Goal: Transaction & Acquisition: Purchase product/service

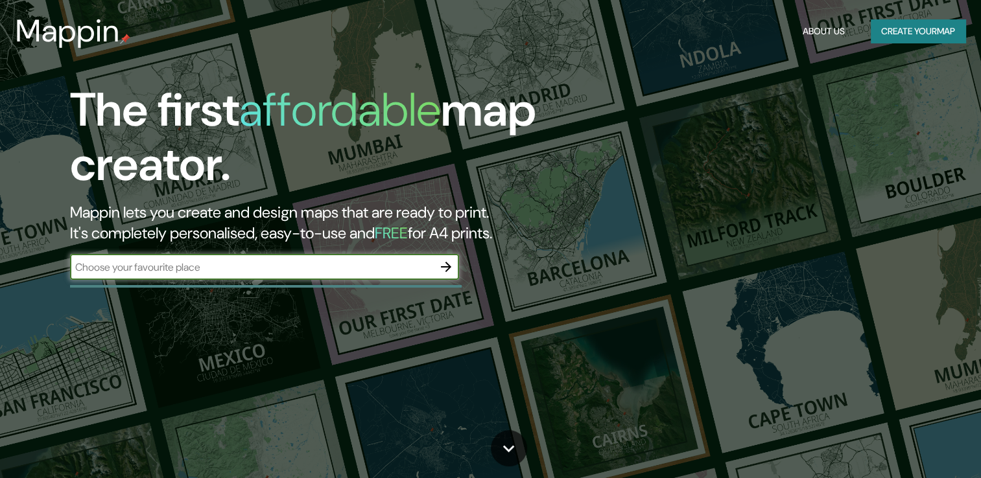
click at [127, 272] on input "text" at bounding box center [251, 267] width 363 height 15
click at [135, 268] on input "text" at bounding box center [251, 267] width 363 height 15
type input "piribebuy"
click at [447, 275] on button "button" at bounding box center [446, 267] width 26 height 26
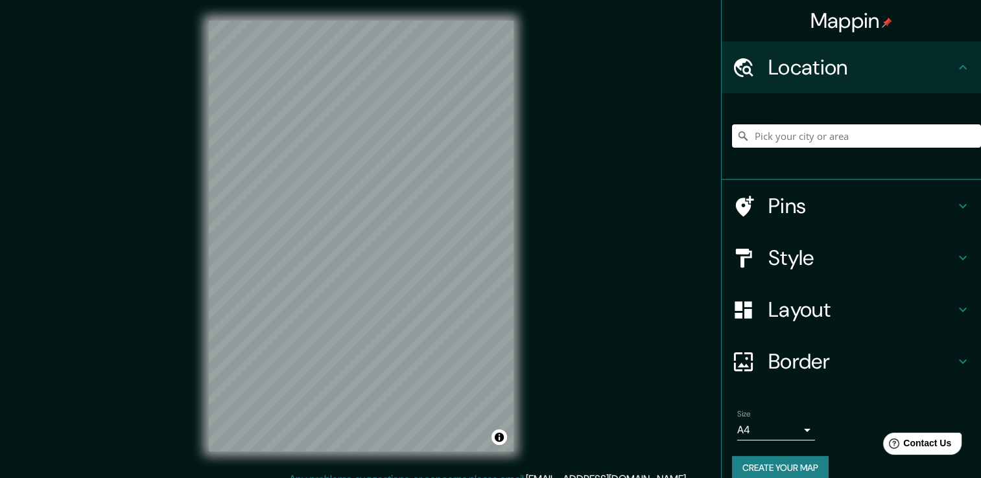
click at [836, 137] on input "Pick your city or area" at bounding box center [856, 135] width 249 height 23
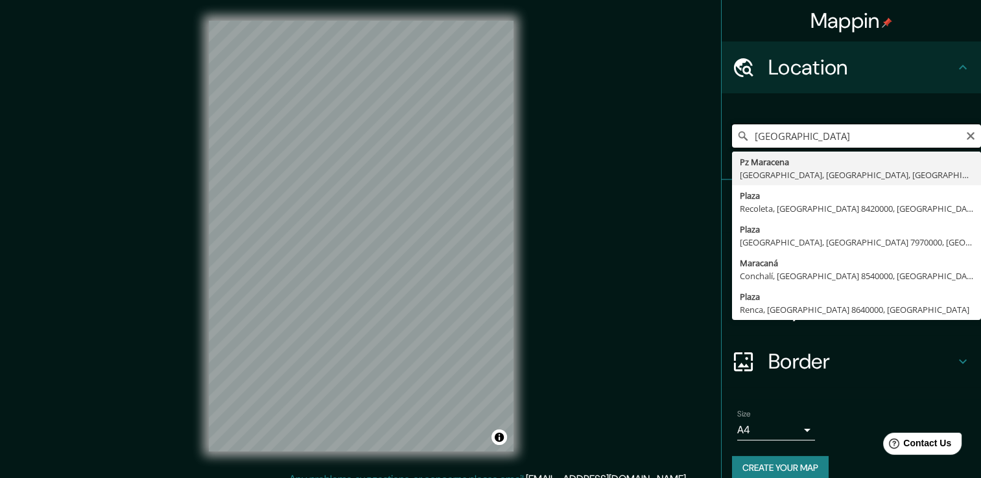
click at [813, 134] on input "plaza maracaná" at bounding box center [856, 135] width 249 height 23
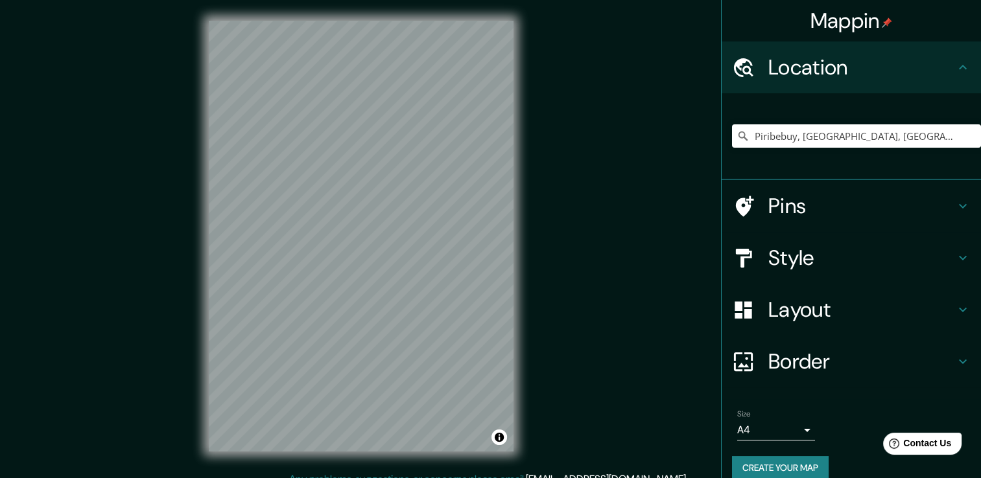
click at [262, 253] on div "© Mapbox © OpenStreetMap Improve this map" at bounding box center [361, 236] width 346 height 472
click at [882, 137] on input "Piribebuy, [GEOGRAPHIC_DATA], [GEOGRAPHIC_DATA]" at bounding box center [856, 135] width 249 height 23
click at [736, 135] on icon at bounding box center [742, 136] width 13 height 13
click at [736, 136] on icon at bounding box center [742, 136] width 13 height 13
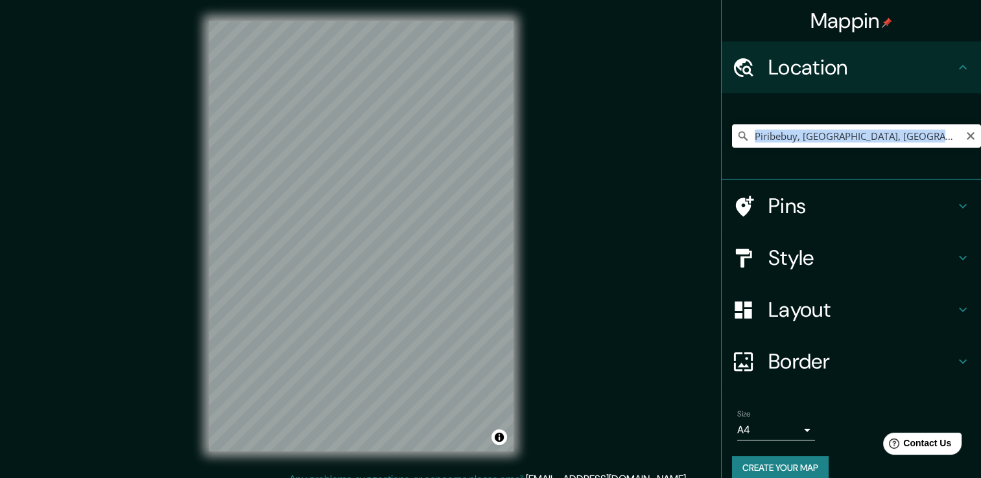
click at [736, 136] on icon at bounding box center [742, 136] width 13 height 13
drag, startPoint x: 730, startPoint y: 136, endPoint x: 915, endPoint y: 153, distance: 186.1
click at [915, 153] on div "Piribebuy, [GEOGRAPHIC_DATA], [GEOGRAPHIC_DATA]" at bounding box center [856, 136] width 249 height 65
click at [906, 138] on input "Piribebuy, [GEOGRAPHIC_DATA], [GEOGRAPHIC_DATA]" at bounding box center [856, 135] width 249 height 23
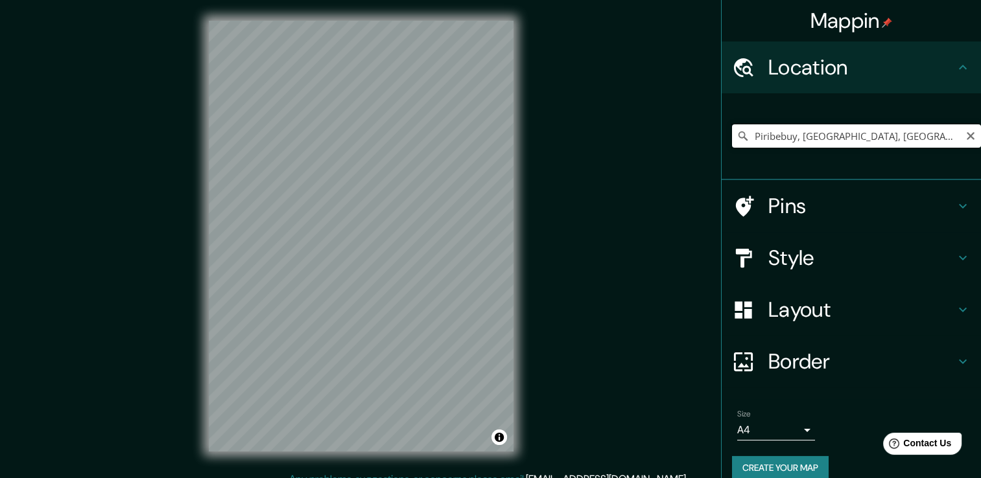
click at [906, 138] on input "Piribebuy, [GEOGRAPHIC_DATA], [GEOGRAPHIC_DATA]" at bounding box center [856, 135] width 249 height 23
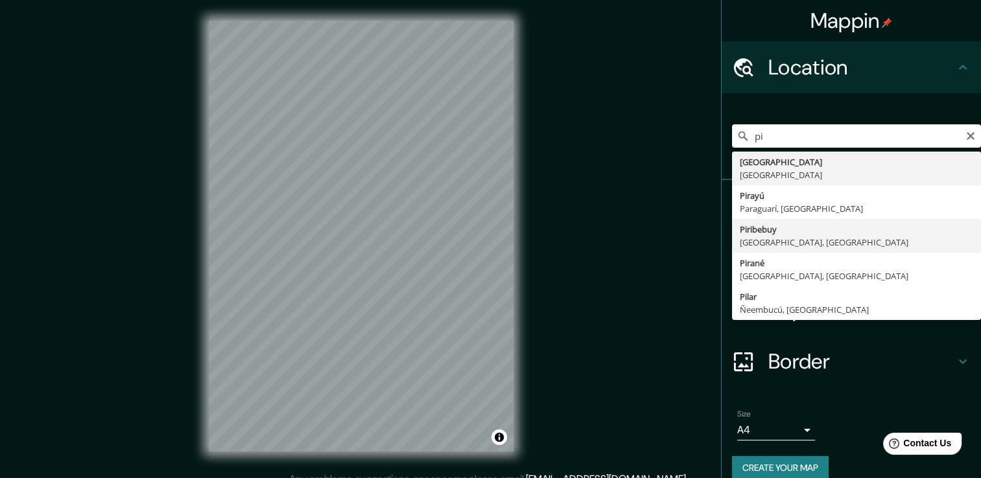
type input "Piribebuy, [GEOGRAPHIC_DATA], [GEOGRAPHIC_DATA]"
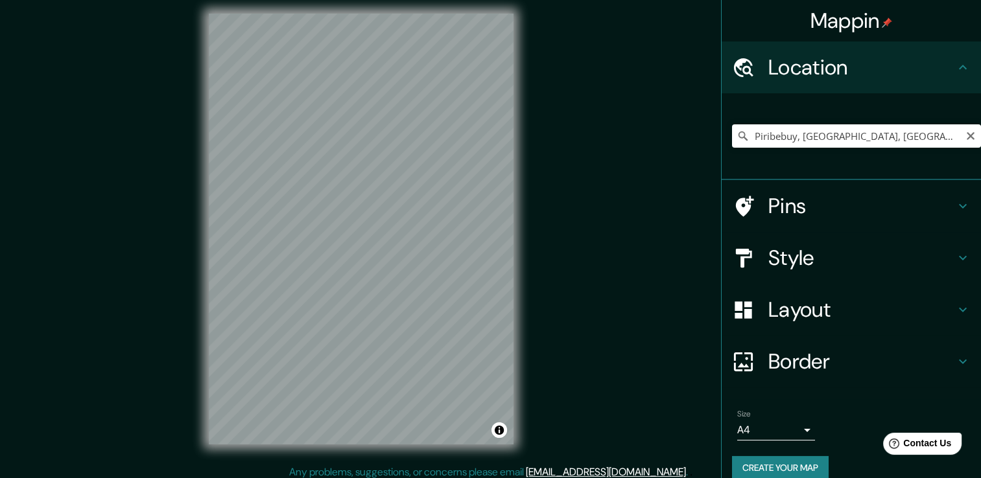
scroll to position [14, 0]
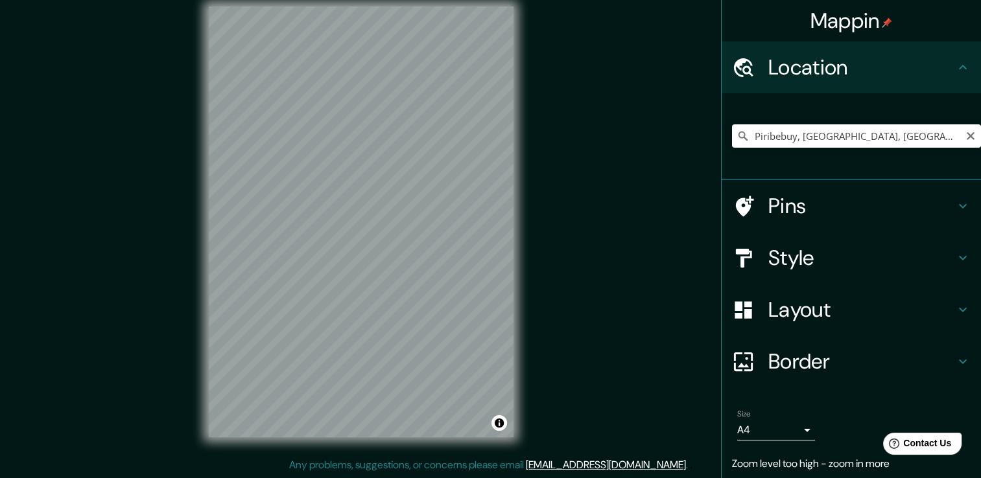
click at [736, 133] on icon at bounding box center [742, 136] width 13 height 13
click at [775, 133] on input "Pick your city or area" at bounding box center [856, 135] width 249 height 23
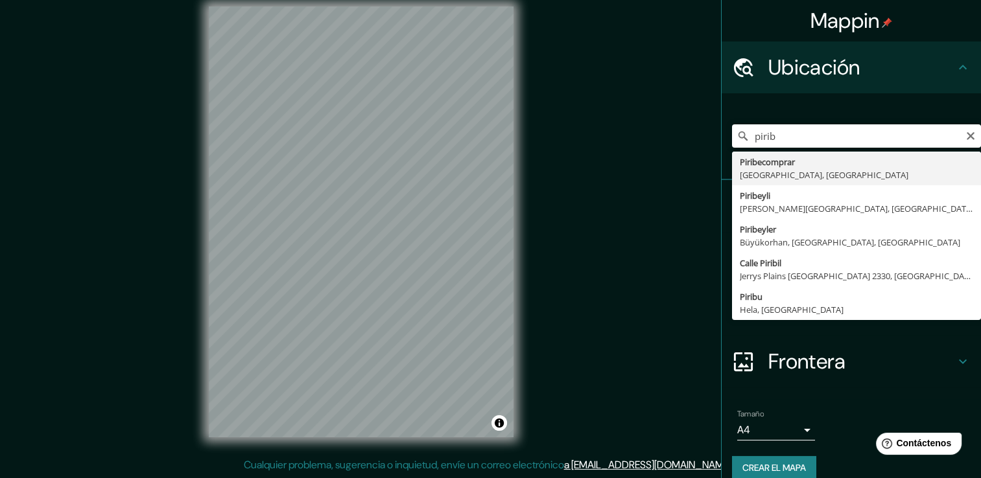
type input "Piribebuy, [GEOGRAPHIC_DATA], [GEOGRAPHIC_DATA]"
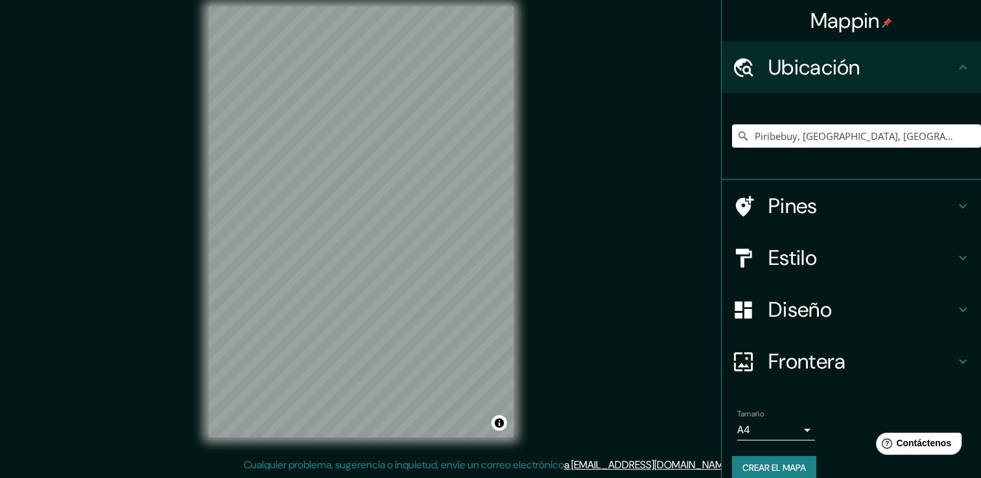
click at [768, 193] on h4 "Pines" at bounding box center [861, 206] width 187 height 26
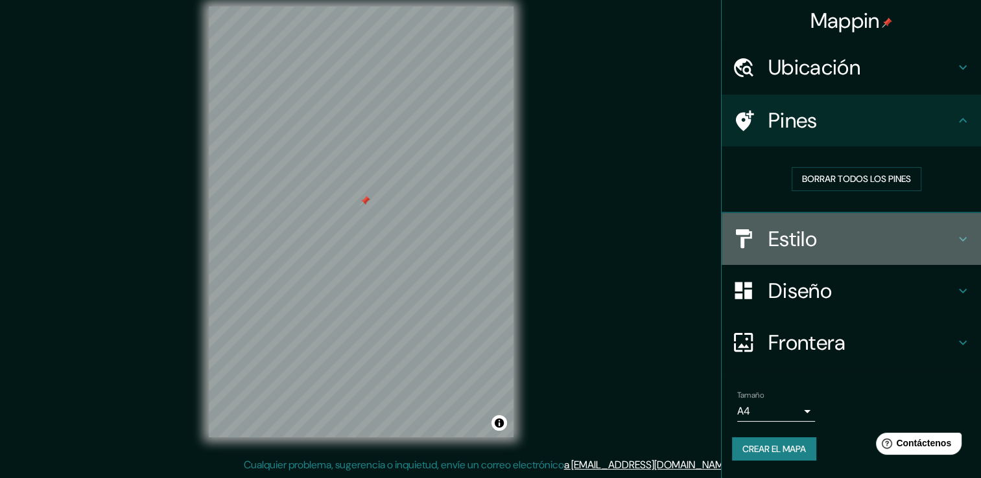
click at [791, 241] on h4 "Estilo" at bounding box center [861, 239] width 187 height 26
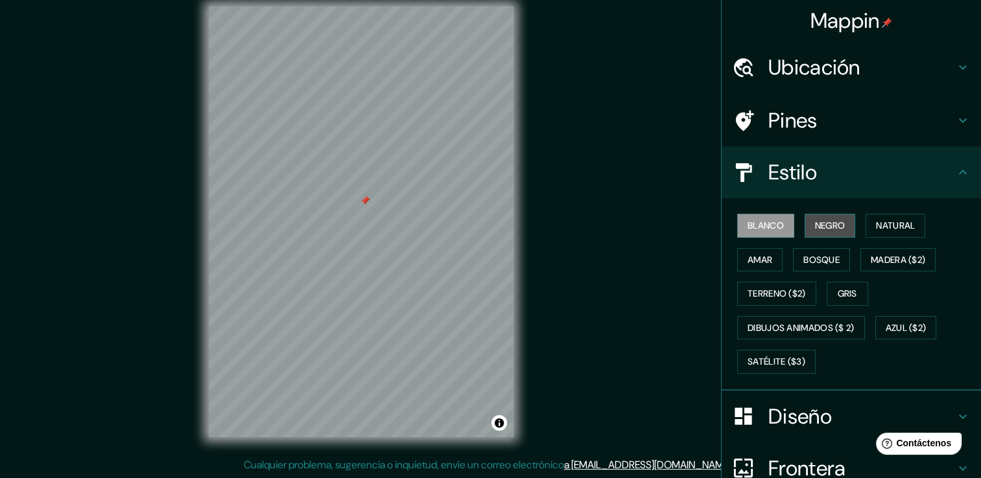
click at [815, 227] on font "Negro" at bounding box center [830, 226] width 30 height 16
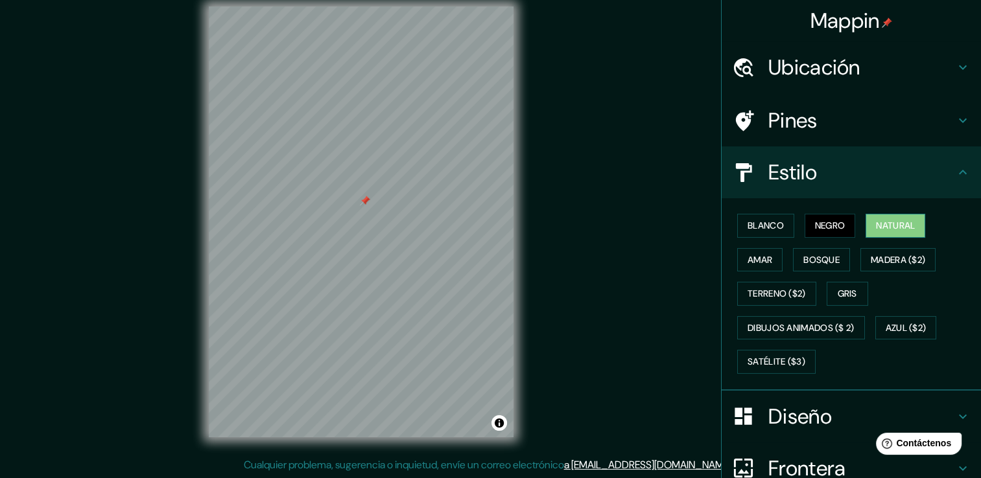
click at [876, 231] on font "Natural" at bounding box center [895, 226] width 39 height 16
click at [748, 259] on font "Amar" at bounding box center [759, 260] width 25 height 16
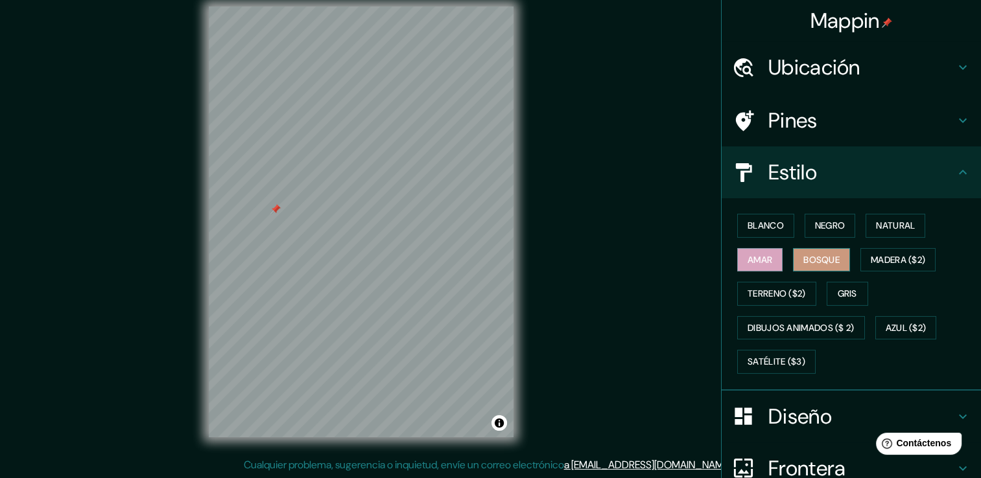
click at [807, 254] on font "Bosque" at bounding box center [821, 260] width 36 height 16
click at [874, 250] on button "Madera ($2)" at bounding box center [897, 260] width 75 height 24
click at [840, 259] on button "Bosque" at bounding box center [821, 260] width 57 height 24
click at [745, 235] on button "Blanco" at bounding box center [765, 226] width 57 height 24
click at [744, 250] on button "Amar" at bounding box center [759, 260] width 45 height 24
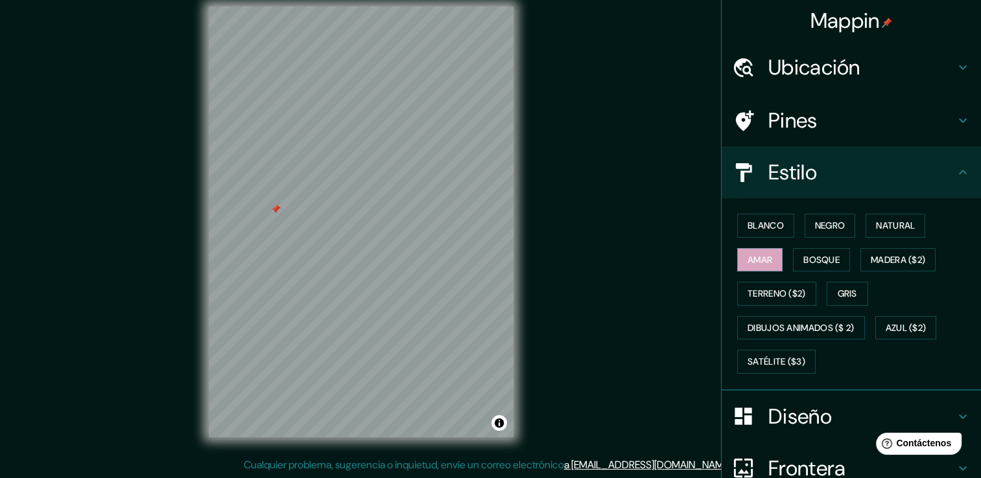
click at [783, 413] on h4 "Diseño" at bounding box center [861, 417] width 187 height 26
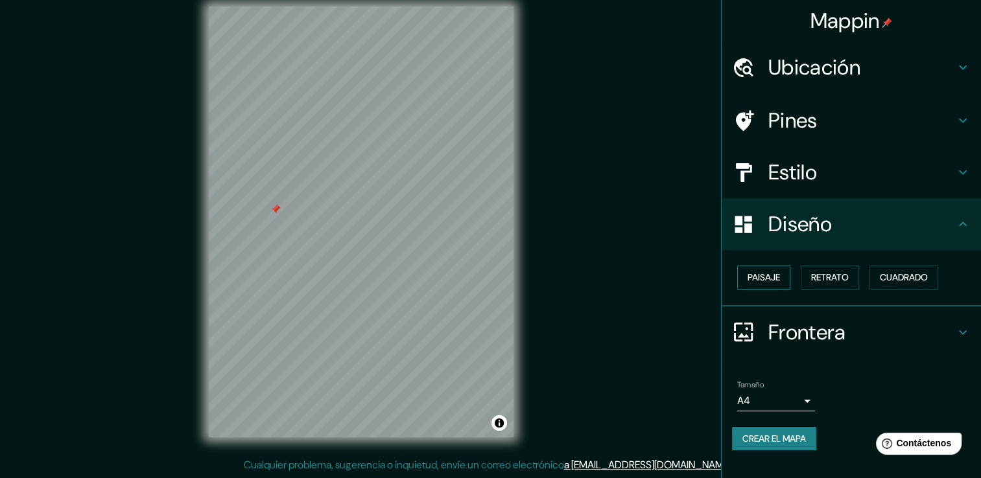
click at [769, 278] on font "Paisaje" at bounding box center [763, 278] width 32 height 16
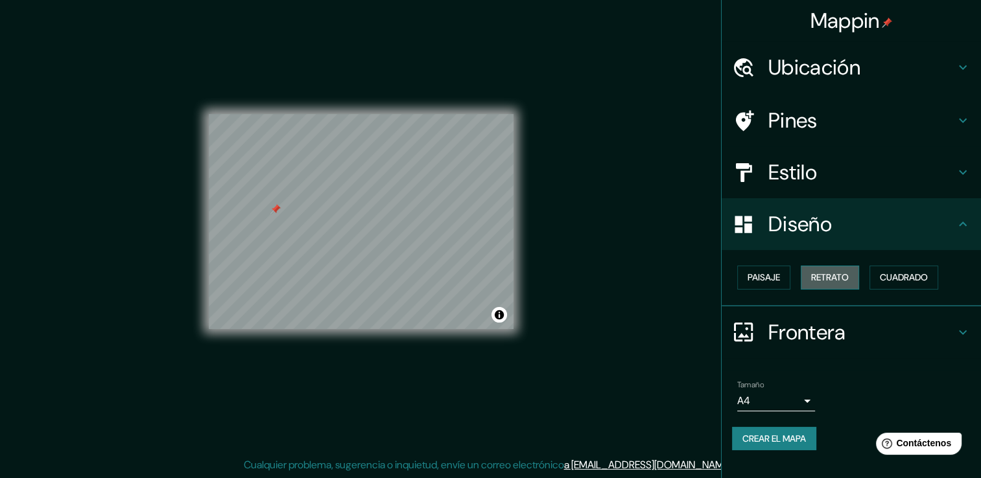
click at [841, 280] on font "Retrato" at bounding box center [830, 278] width 38 height 16
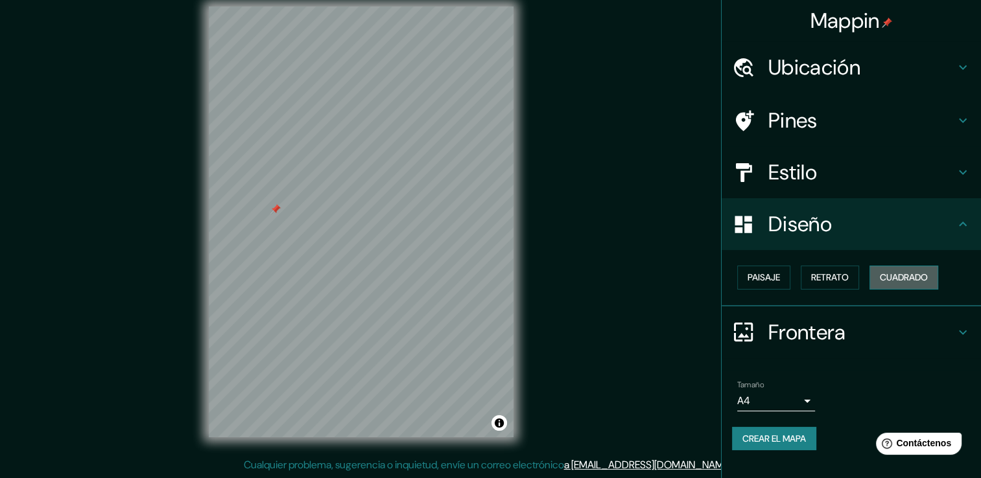
click at [889, 274] on font "Cuadrado" at bounding box center [903, 278] width 48 height 16
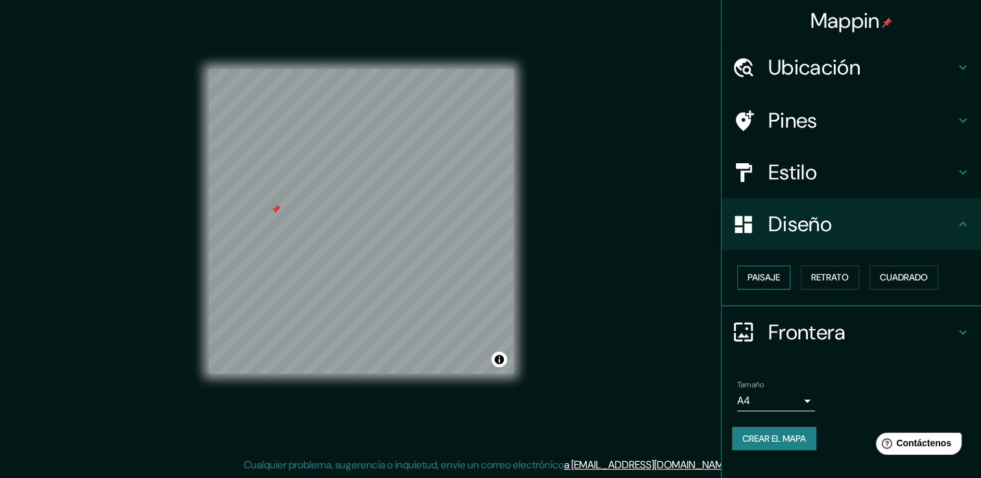
click at [773, 278] on font "Paisaje" at bounding box center [763, 278] width 32 height 16
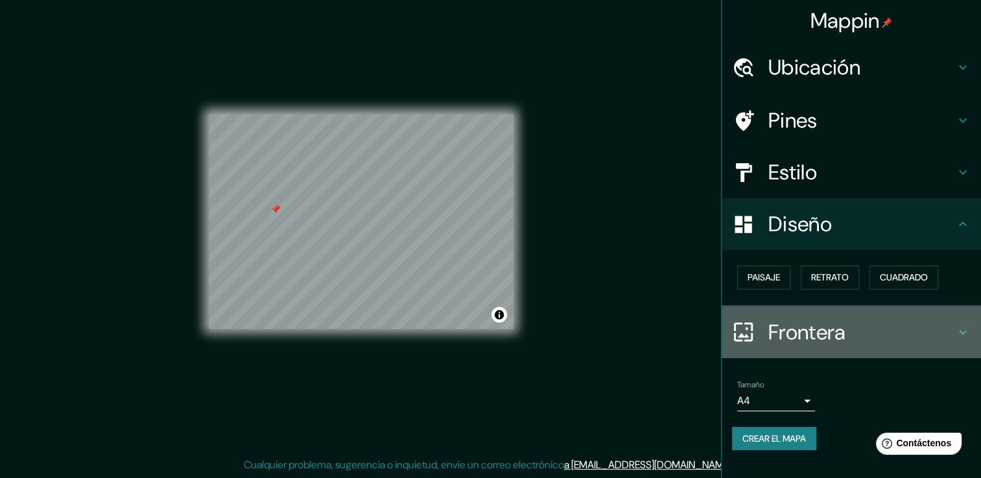
click at [791, 336] on h4 "Frontera" at bounding box center [861, 332] width 187 height 26
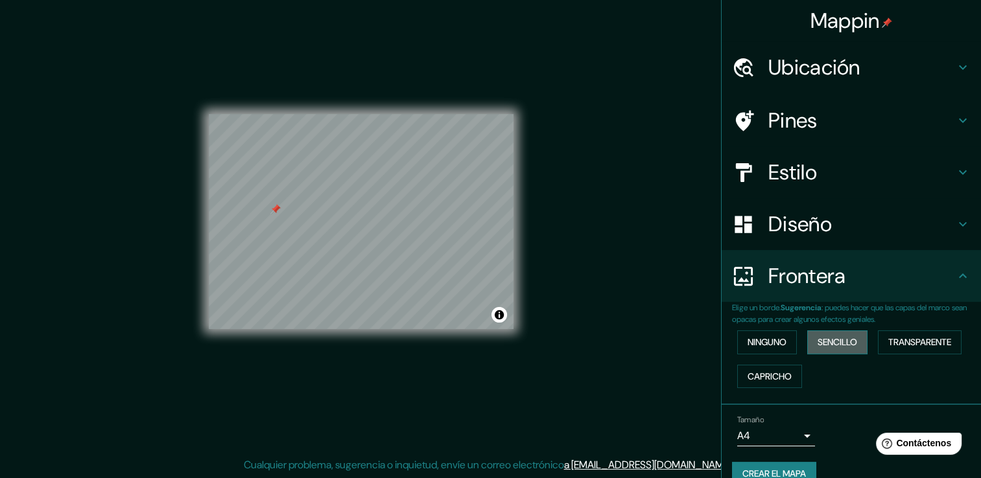
click at [818, 341] on font "Sencillo" at bounding box center [837, 342] width 40 height 16
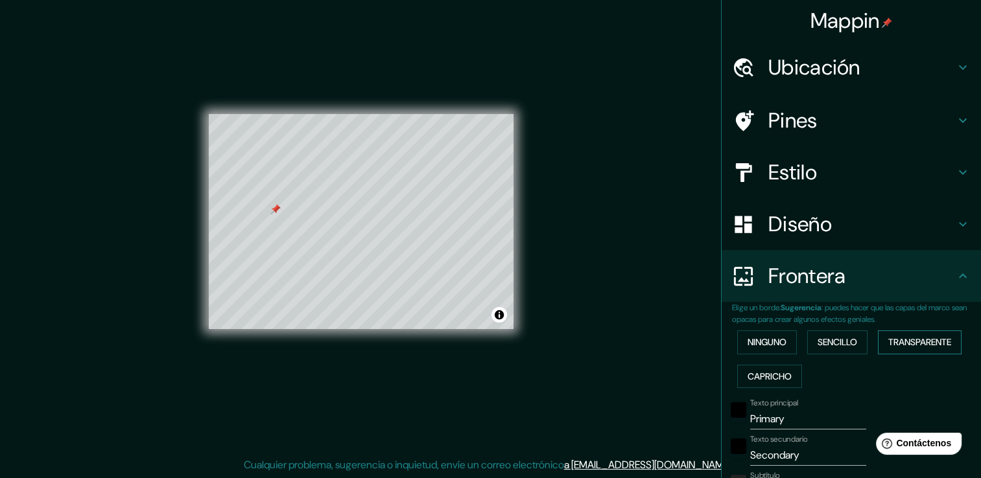
click at [890, 334] on font "Transparente" at bounding box center [919, 342] width 63 height 16
click at [781, 370] on font "Capricho" at bounding box center [769, 377] width 44 height 16
click at [762, 343] on font "Ninguno" at bounding box center [766, 342] width 39 height 16
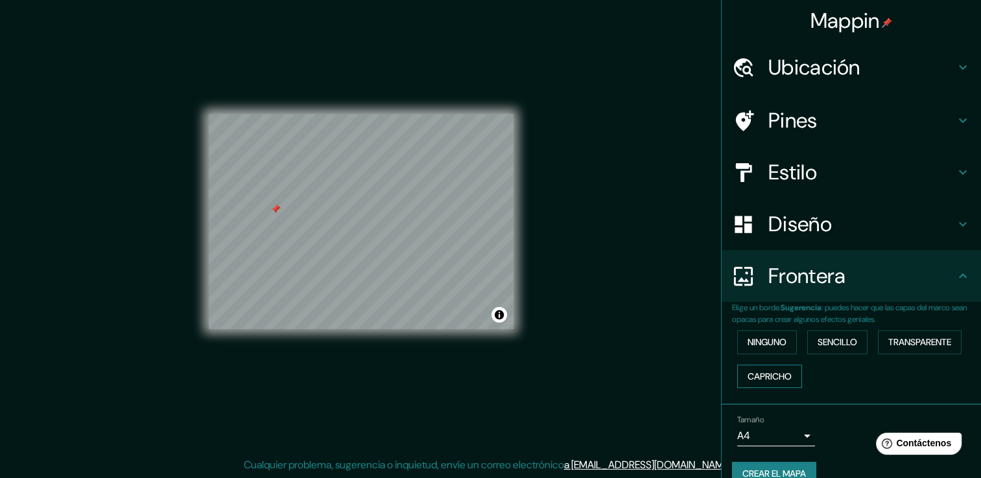
scroll to position [21, 0]
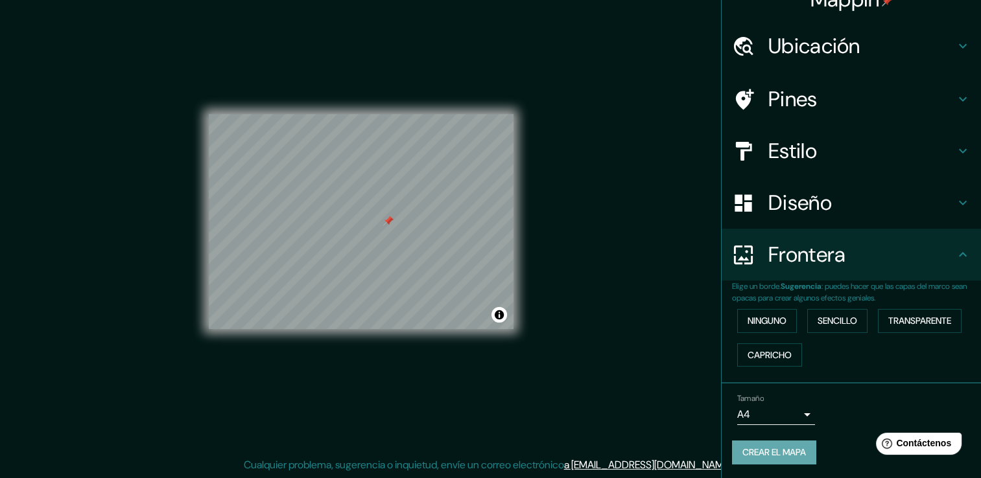
click at [766, 455] on font "Crear el mapa" at bounding box center [774, 453] width 64 height 16
click at [755, 448] on div "Crear el mapa" at bounding box center [851, 453] width 238 height 24
click at [495, 319] on button "Alternar atribución" at bounding box center [499, 315] width 16 height 16
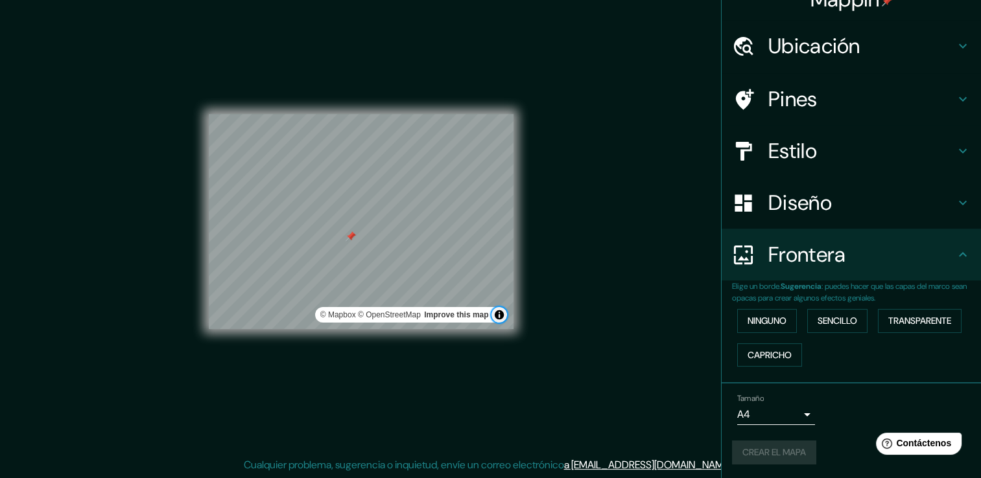
click at [495, 319] on button "Alternar atribución" at bounding box center [499, 315] width 16 height 16
click at [753, 442] on div "Crear el mapa" at bounding box center [851, 453] width 238 height 24
click at [776, 455] on font "Crear el mapa" at bounding box center [774, 453] width 64 height 16
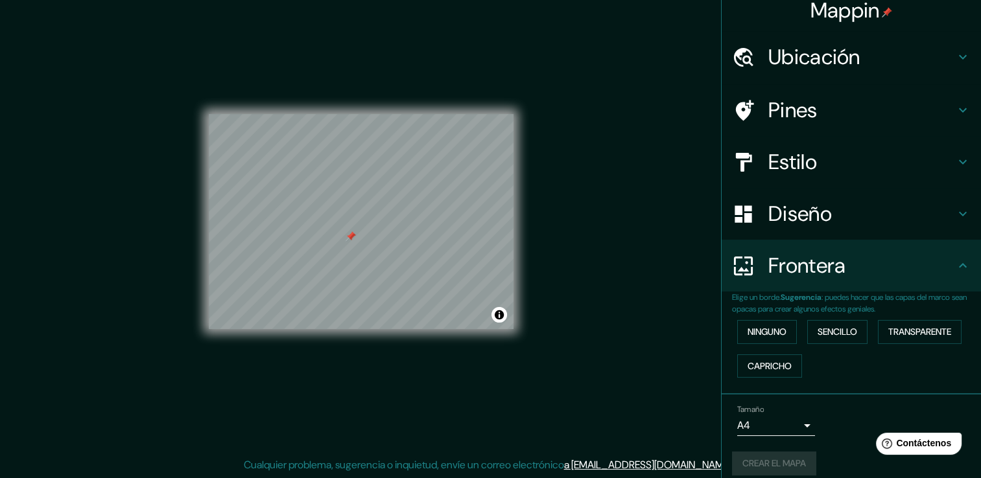
scroll to position [0, 0]
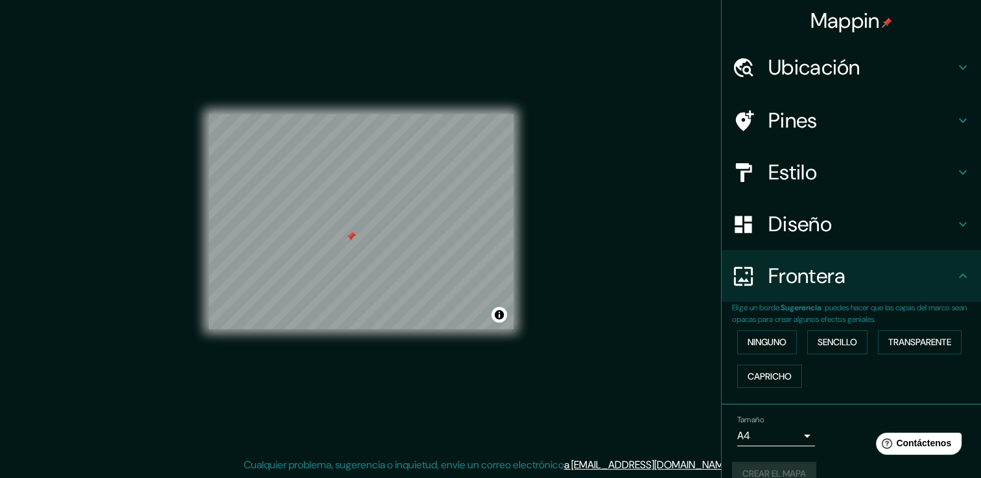
click at [866, 135] on div "Pines" at bounding box center [850, 121] width 259 height 52
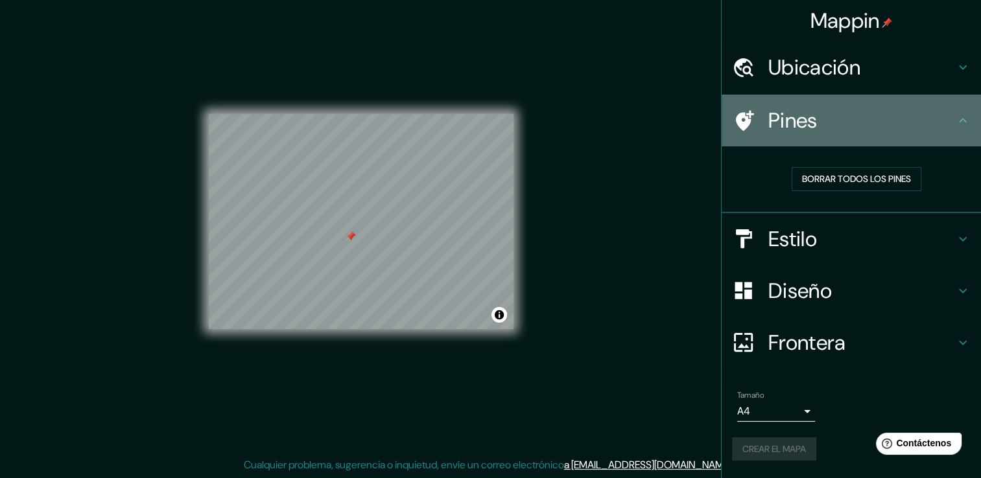
click at [866, 135] on div "Pines" at bounding box center [850, 121] width 259 height 52
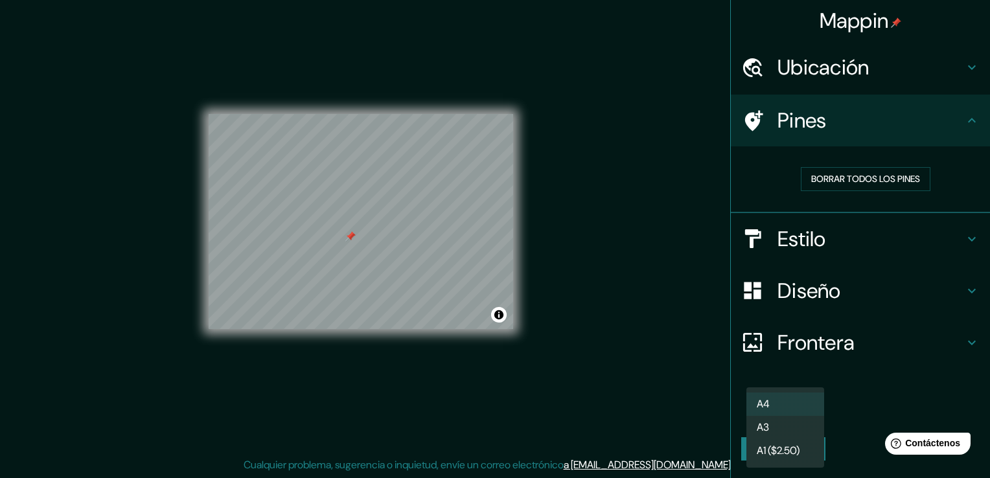
click at [779, 408] on body "Mappin Ubicación Piribebuy, [GEOGRAPHIC_DATA], [GEOGRAPHIC_DATA] Pines Borrar t…" at bounding box center [495, 225] width 990 height 478
click at [800, 408] on li "A4" at bounding box center [786, 404] width 78 height 23
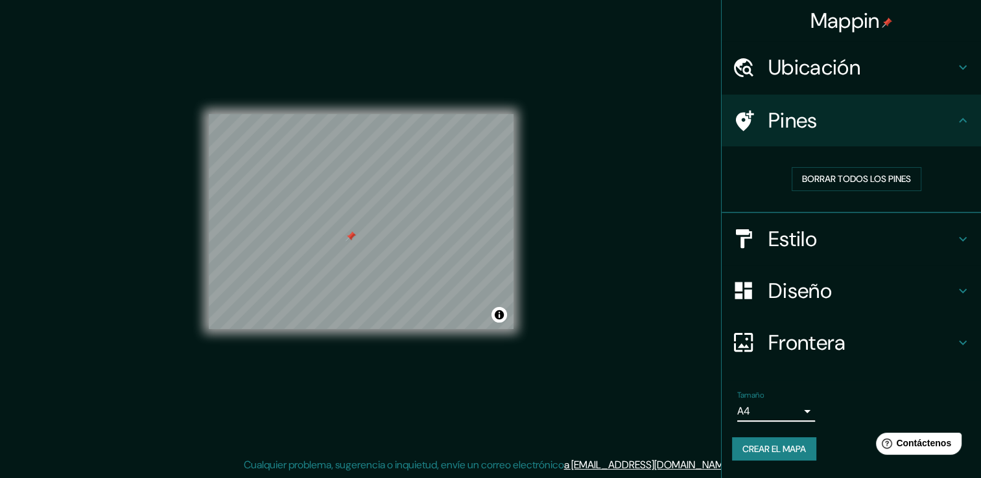
click at [798, 443] on font "Crear el mapa" at bounding box center [774, 449] width 64 height 16
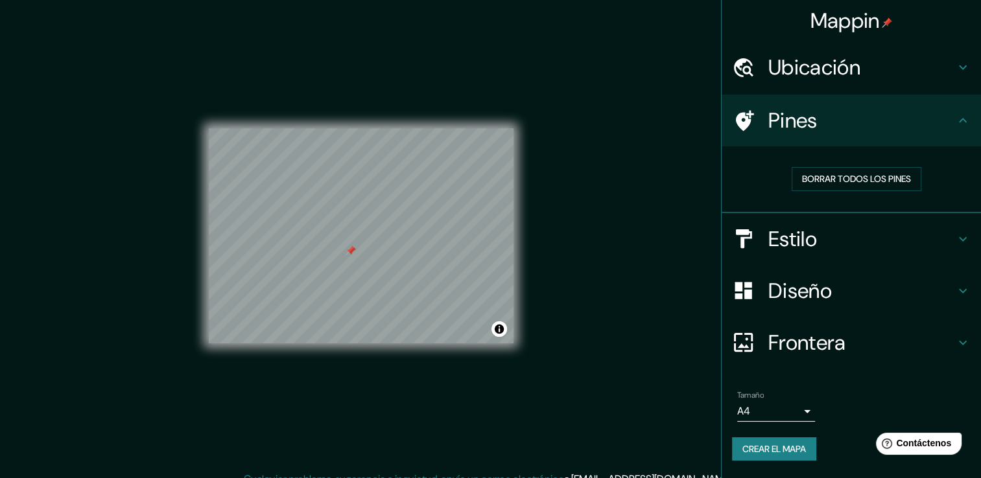
scroll to position [14, 0]
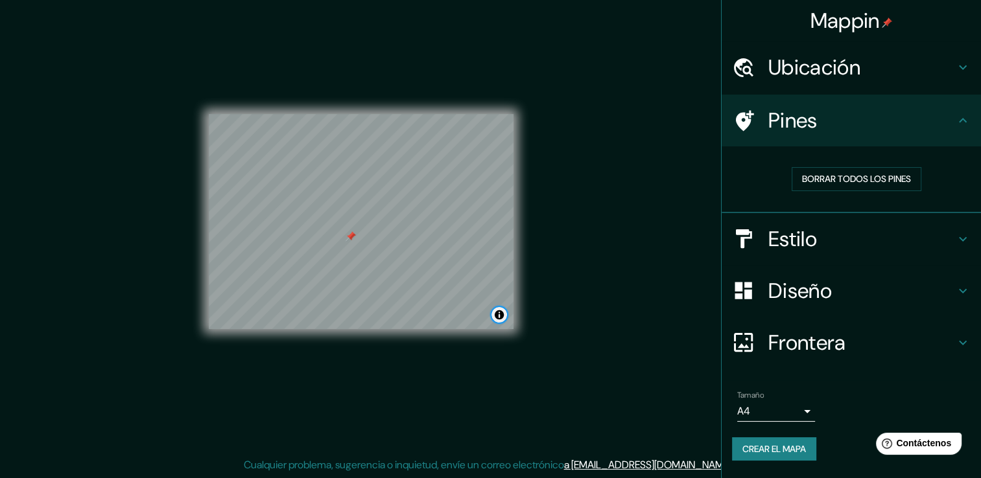
click at [500, 308] on button "Alternar atribución" at bounding box center [499, 315] width 16 height 16
click at [763, 448] on font "Crear el mapa" at bounding box center [774, 449] width 64 height 16
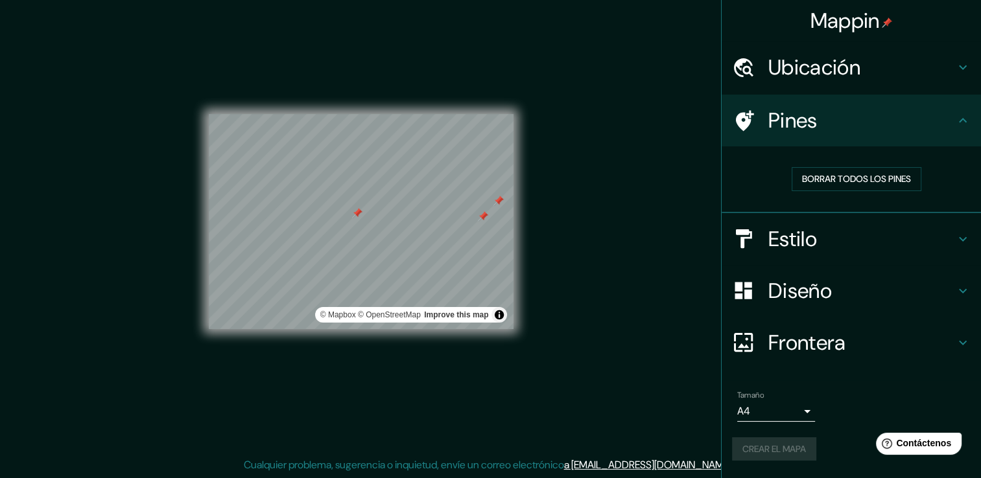
drag, startPoint x: 483, startPoint y: 219, endPoint x: 684, endPoint y: 97, distance: 235.5
click at [684, 97] on div "Mappin Ubicación Piribebuy, [GEOGRAPHIC_DATA], [GEOGRAPHIC_DATA] Pines Borrar t…" at bounding box center [490, 232] width 981 height 493
click at [831, 178] on font "Borrar todos los pines" at bounding box center [856, 179] width 109 height 16
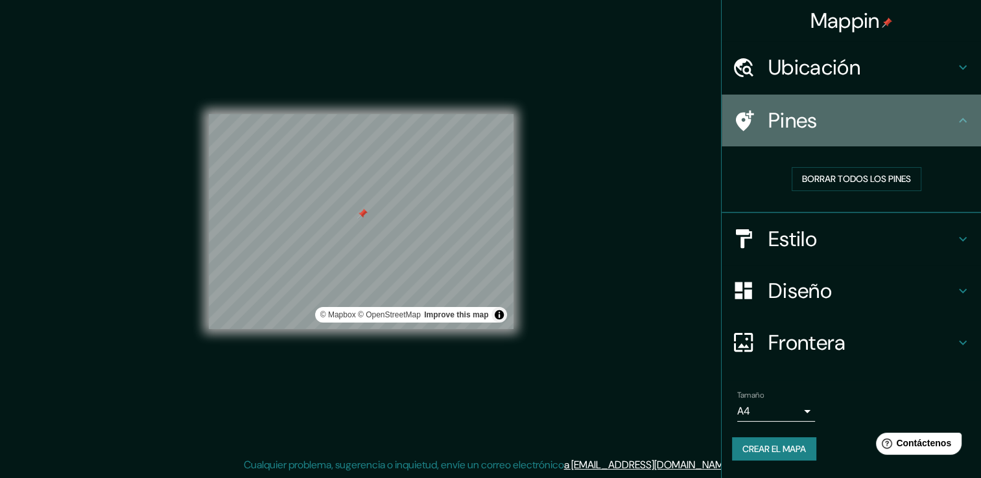
click at [892, 121] on h4 "Pines" at bounding box center [861, 121] width 187 height 26
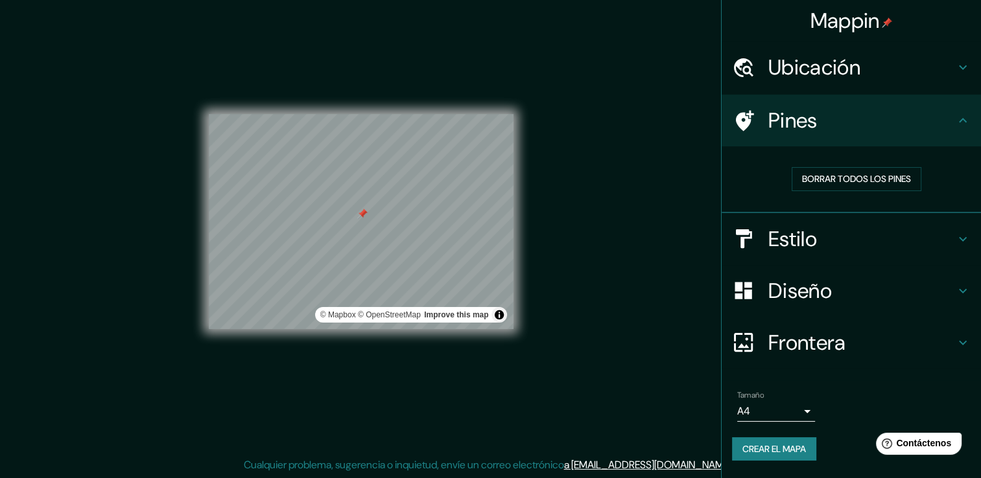
click at [971, 117] on div "Pines" at bounding box center [850, 121] width 259 height 52
click at [795, 447] on font "Crear el mapa" at bounding box center [774, 449] width 64 height 16
click at [934, 440] on span "Contáctenos" at bounding box center [923, 443] width 57 height 11
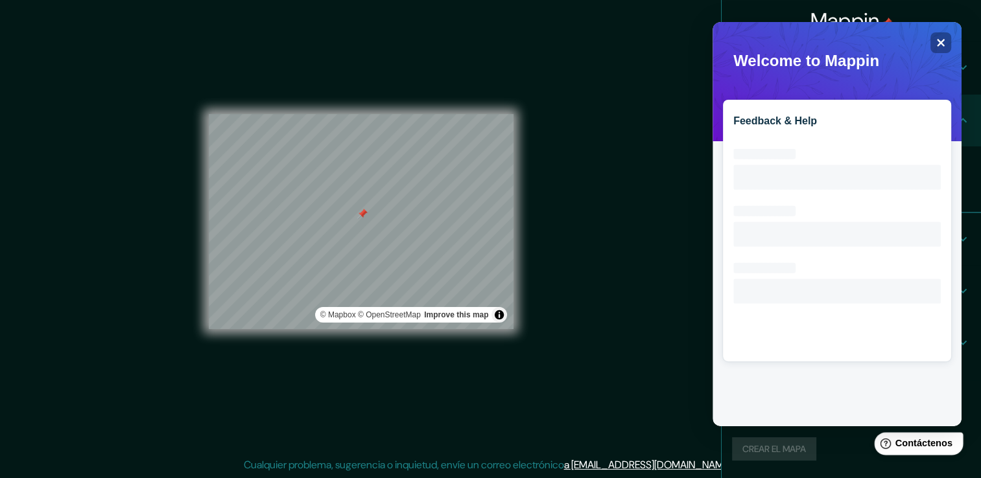
scroll to position [0, 0]
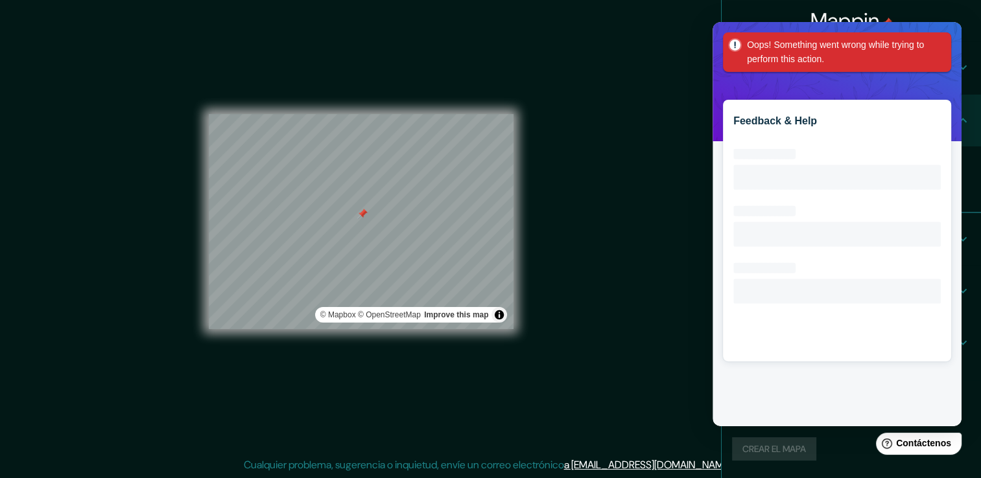
click at [936, 41] on div "Oops! Something went wrong while trying to perform this action." at bounding box center [837, 52] width 228 height 40
